Goal: Information Seeking & Learning: Find specific page/section

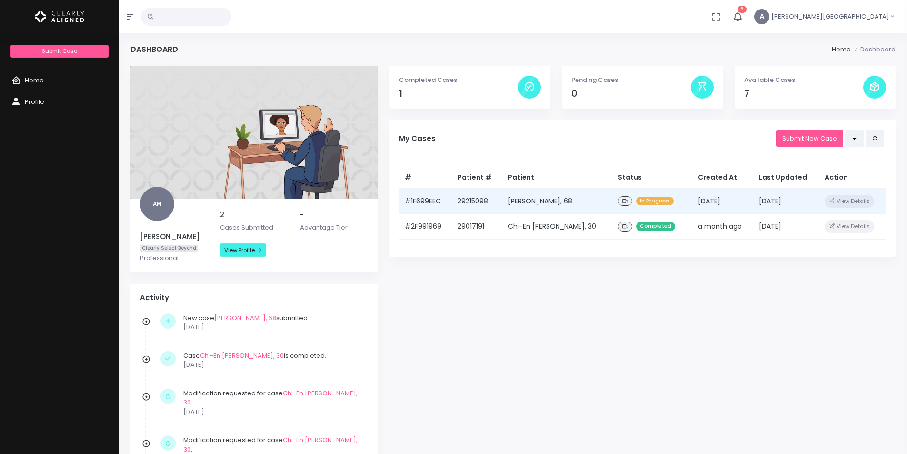
click at [568, 202] on td "[PERSON_NAME], 68" at bounding box center [557, 201] width 110 height 26
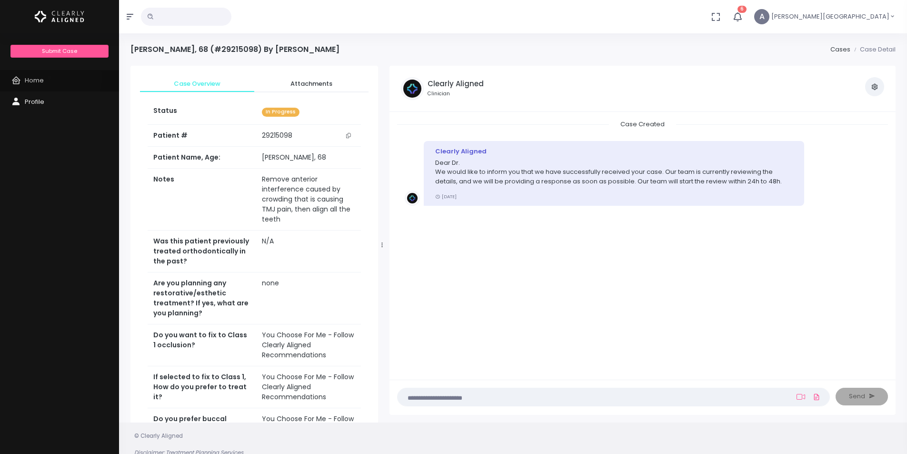
click at [50, 78] on link "Home" at bounding box center [59, 80] width 119 height 21
